Goal: Find specific page/section: Find specific page/section

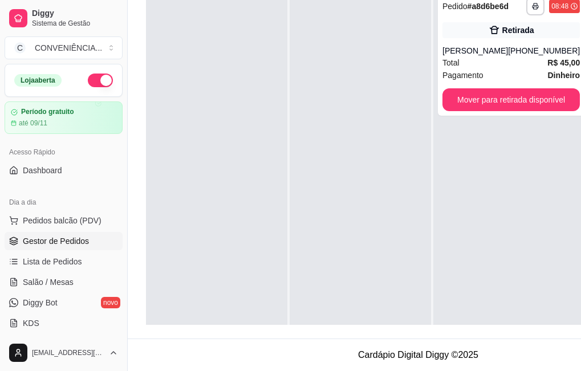
scroll to position [41, 0]
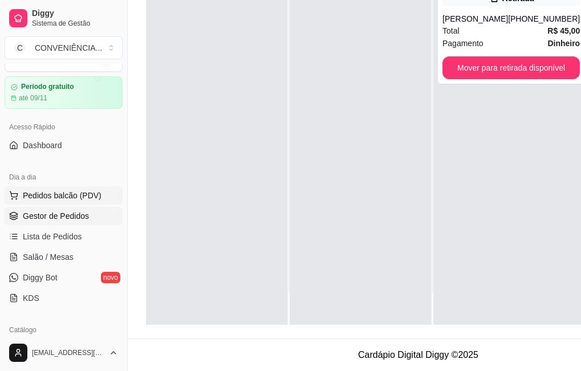
click at [65, 196] on span "Pedidos balcão (PDV)" at bounding box center [62, 195] width 79 height 11
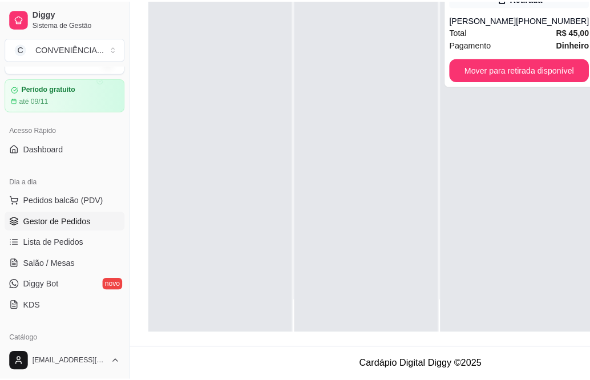
scroll to position [174, 0]
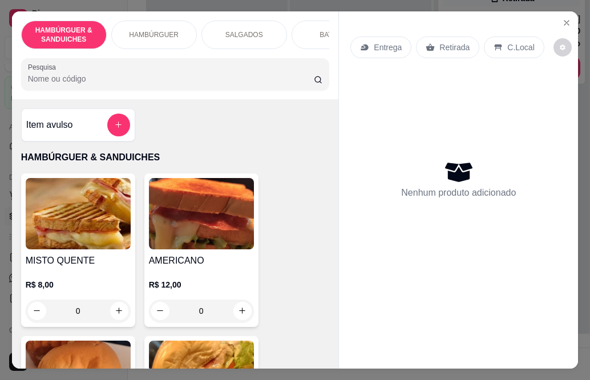
click at [393, 46] on p "Entrega" at bounding box center [388, 47] width 28 height 11
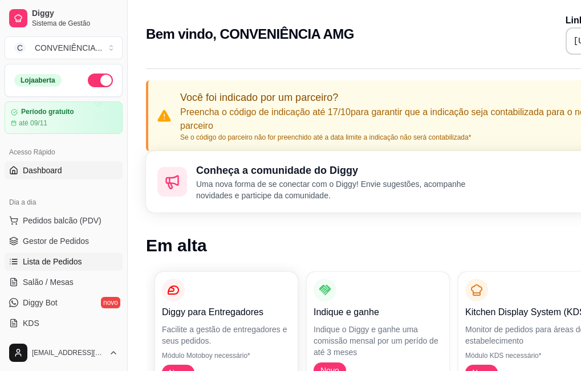
click at [68, 265] on span "Lista de Pedidos" at bounding box center [52, 261] width 59 height 11
